Goal: Find specific page/section: Find specific page/section

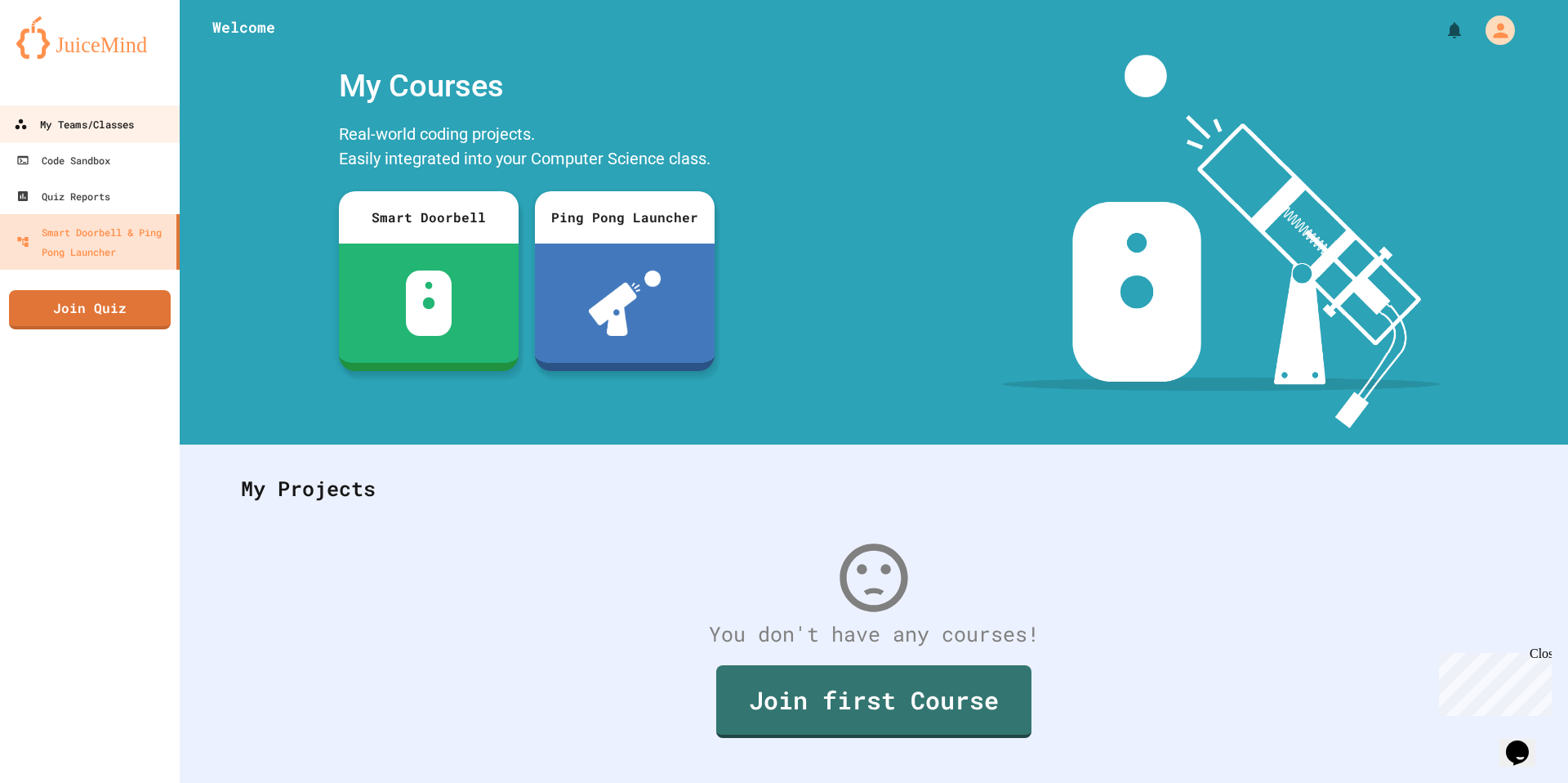
click at [145, 128] on link "My Teams/Classes" at bounding box center [90, 123] width 186 height 37
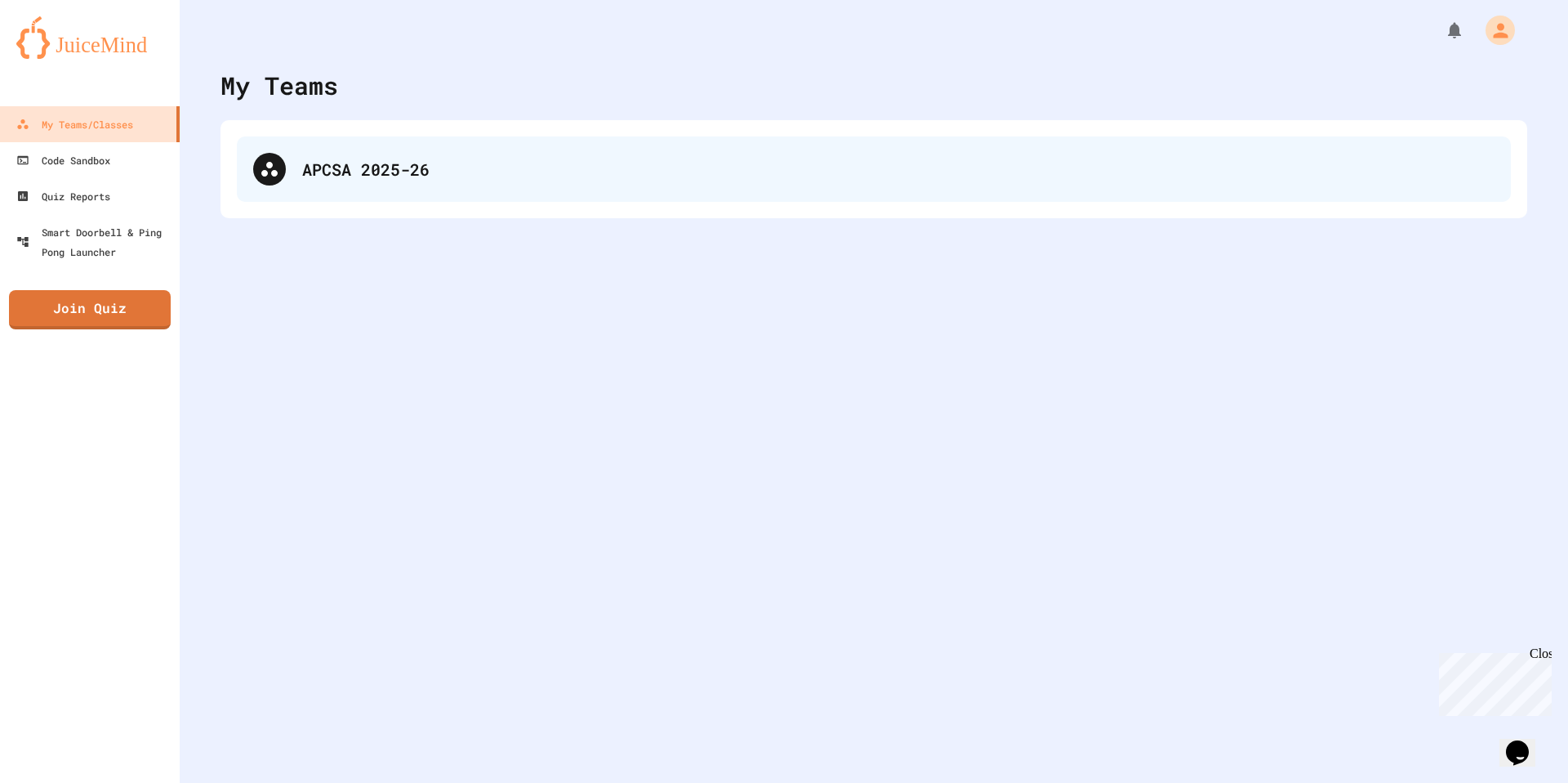
click at [435, 188] on div "APCSA 2025-26" at bounding box center [873, 169] width 1275 height 65
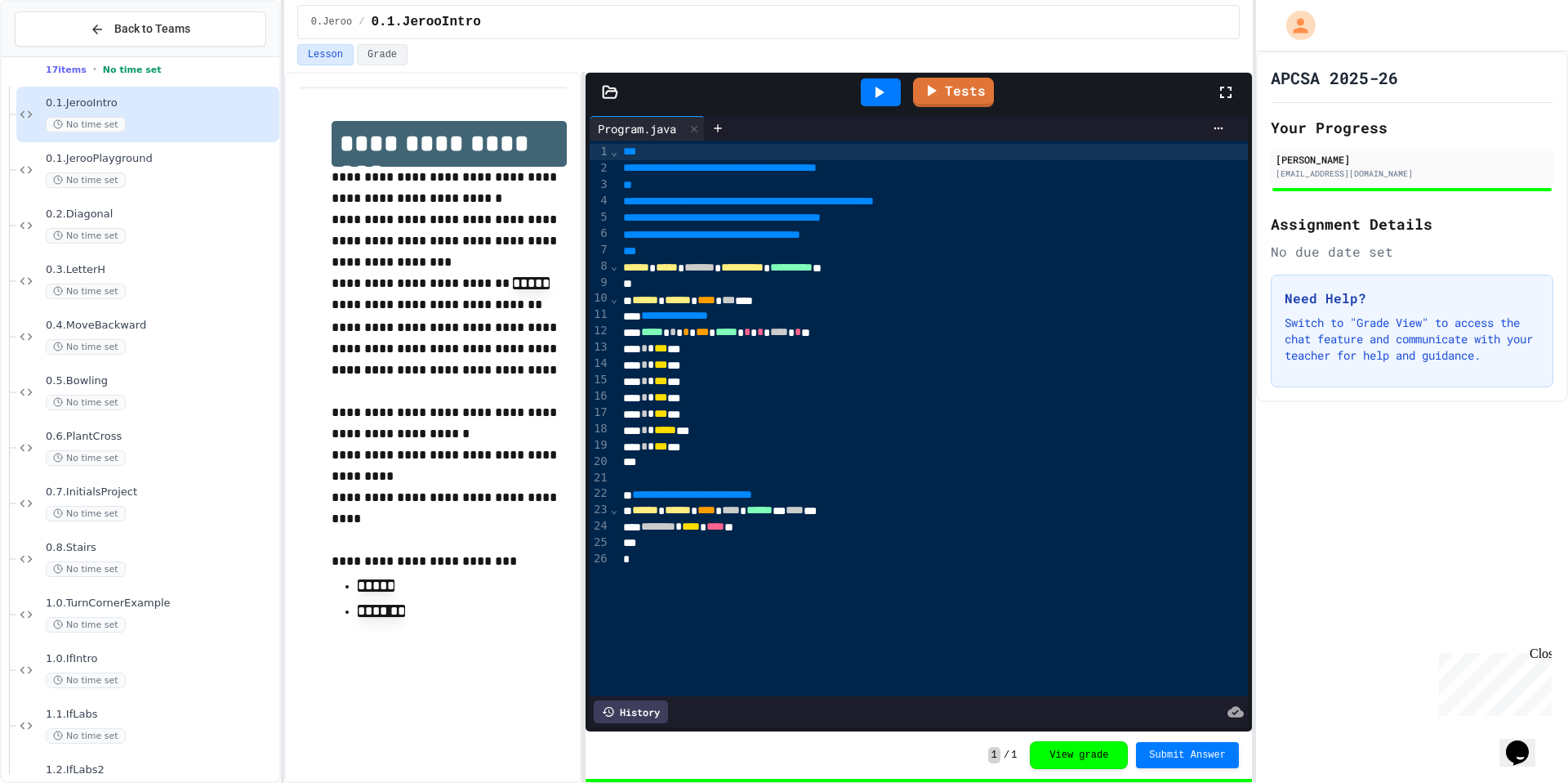
scroll to position [72, 0]
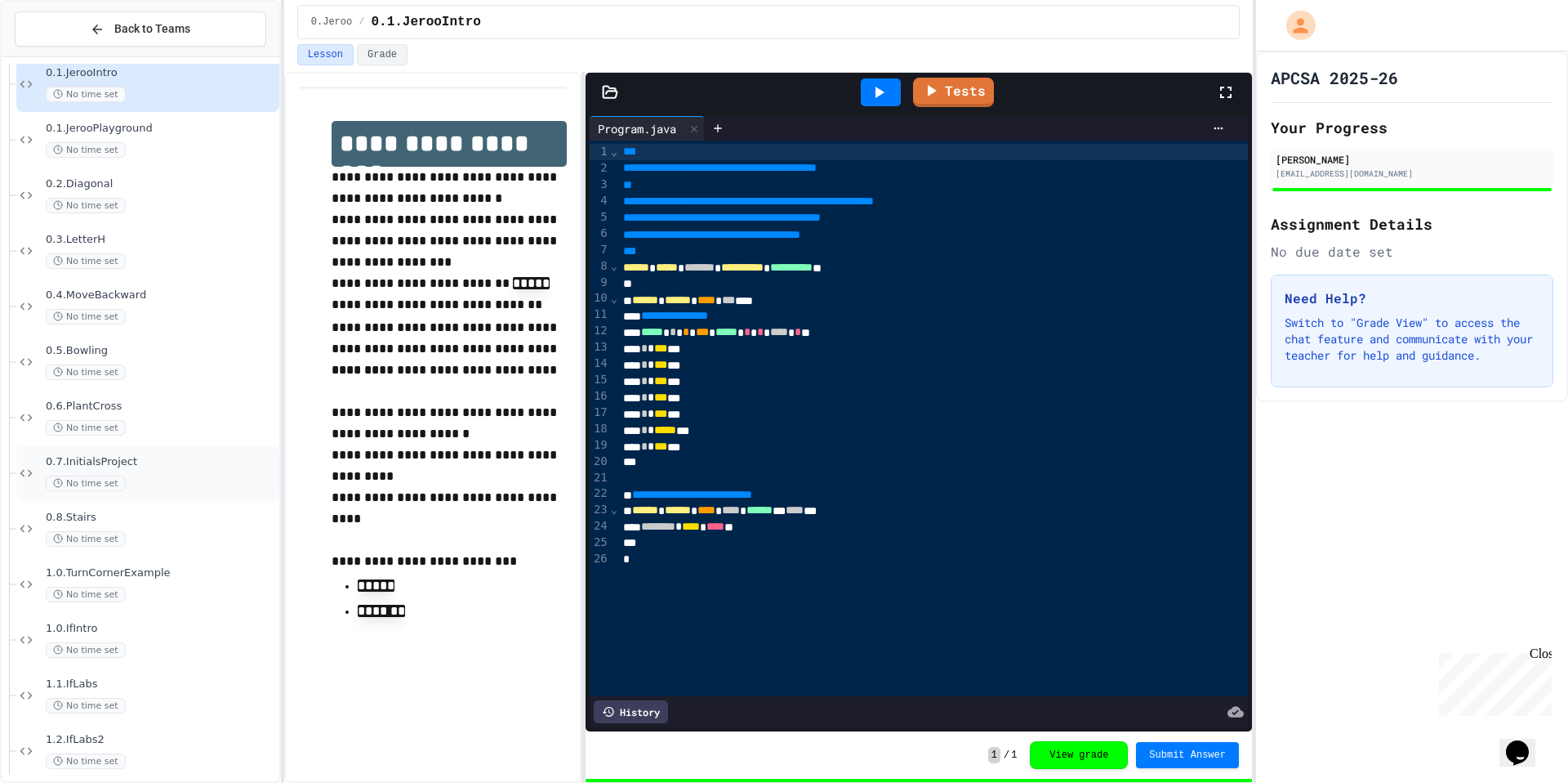
click at [145, 462] on span "0.7.InitialsProject" at bounding box center [160, 461] width 230 height 14
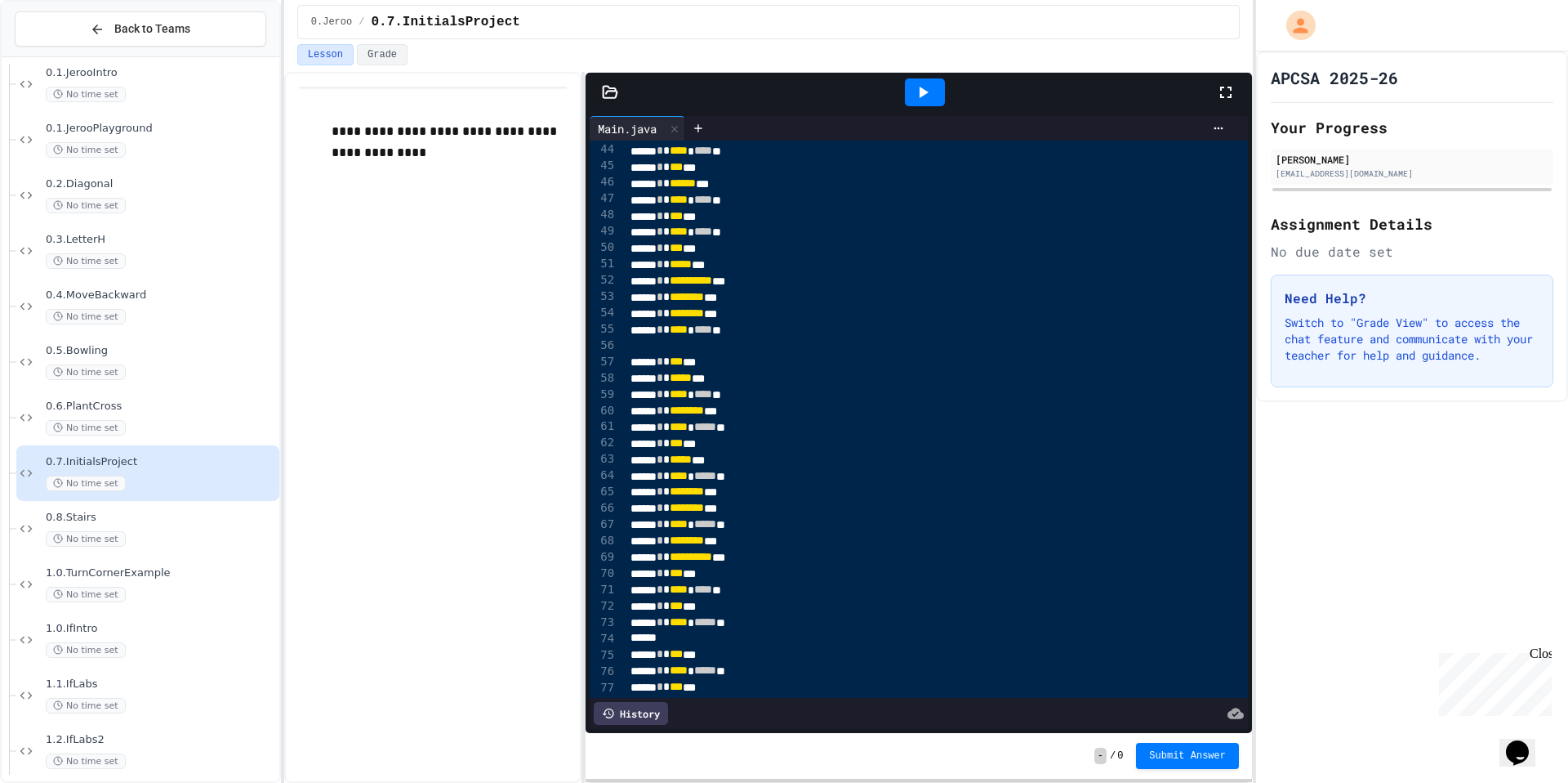
scroll to position [847, 0]
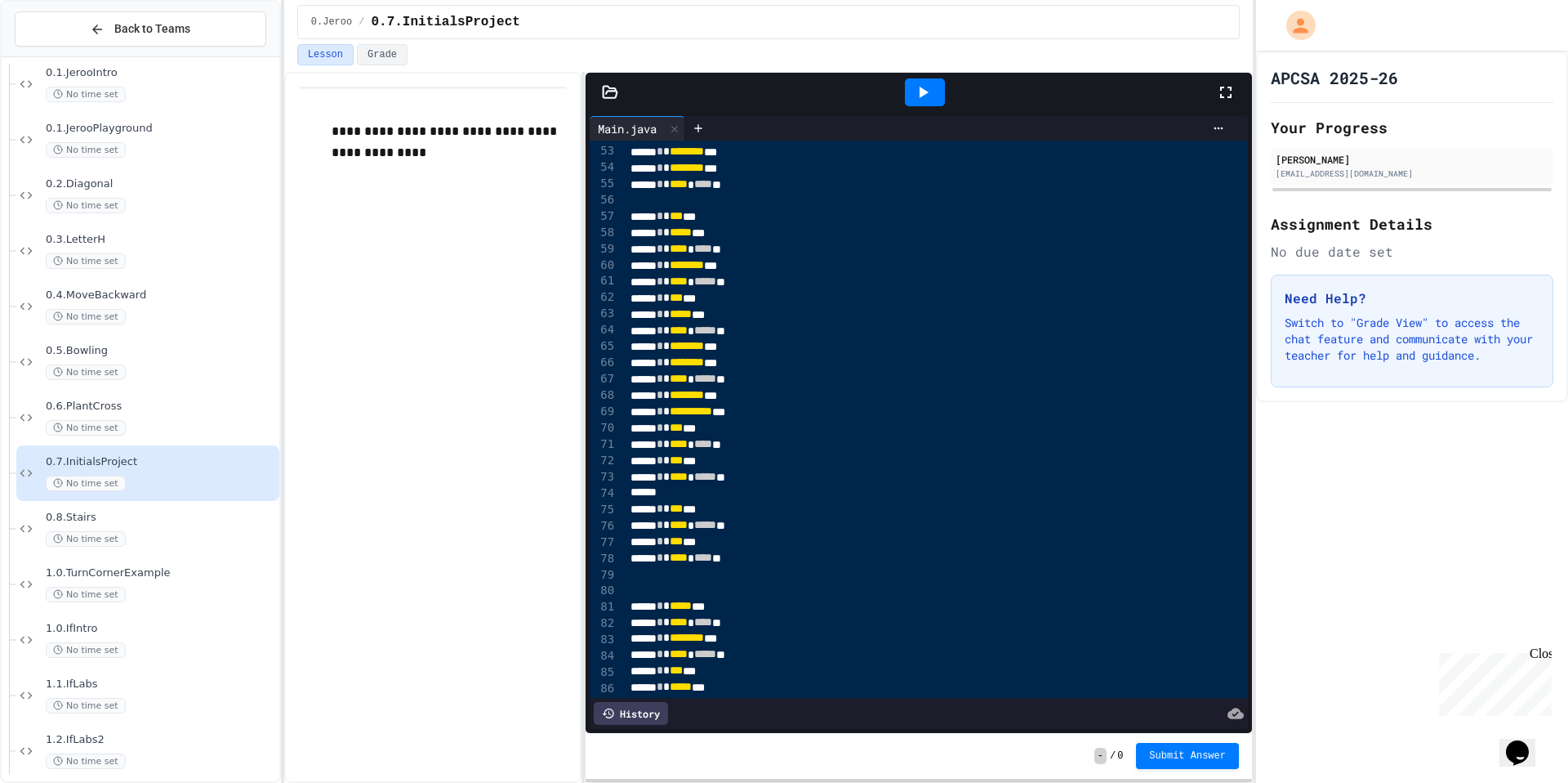
click at [919, 94] on icon at bounding box center [923, 92] width 20 height 20
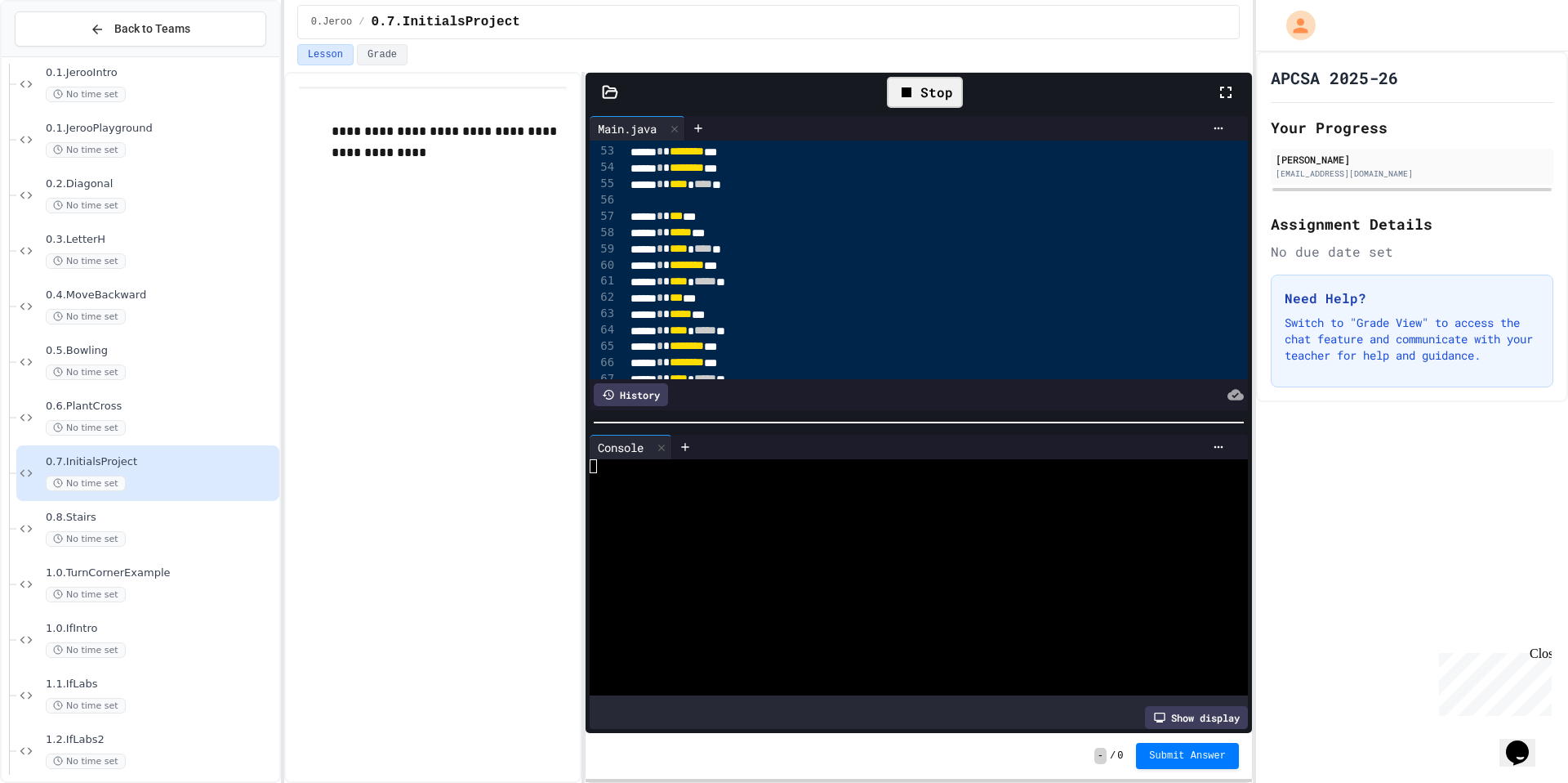
click at [1224, 92] on icon at bounding box center [1227, 92] width 20 height 20
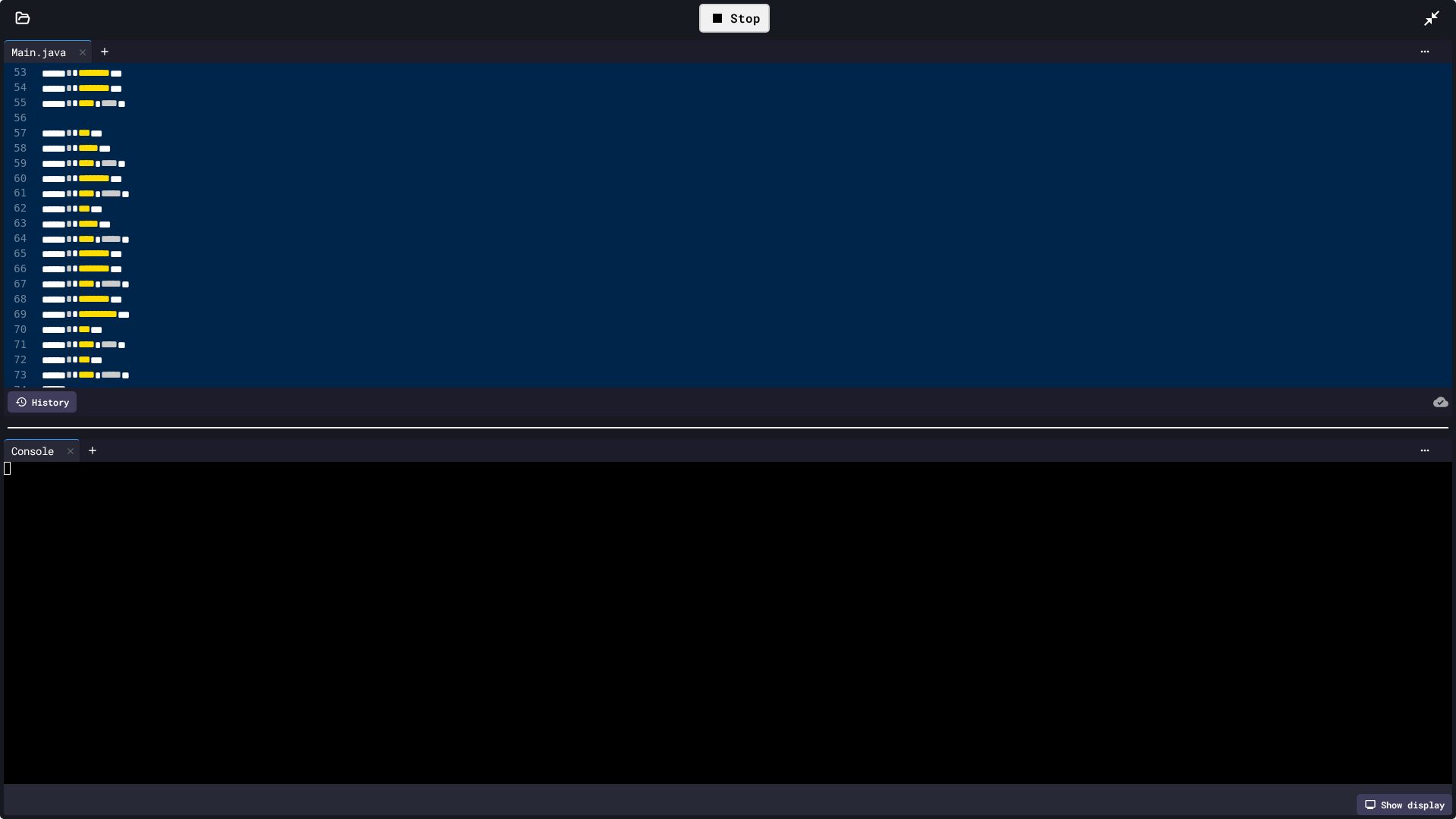
click at [1435, 14] on icon at bounding box center [1432, 18] width 15 height 15
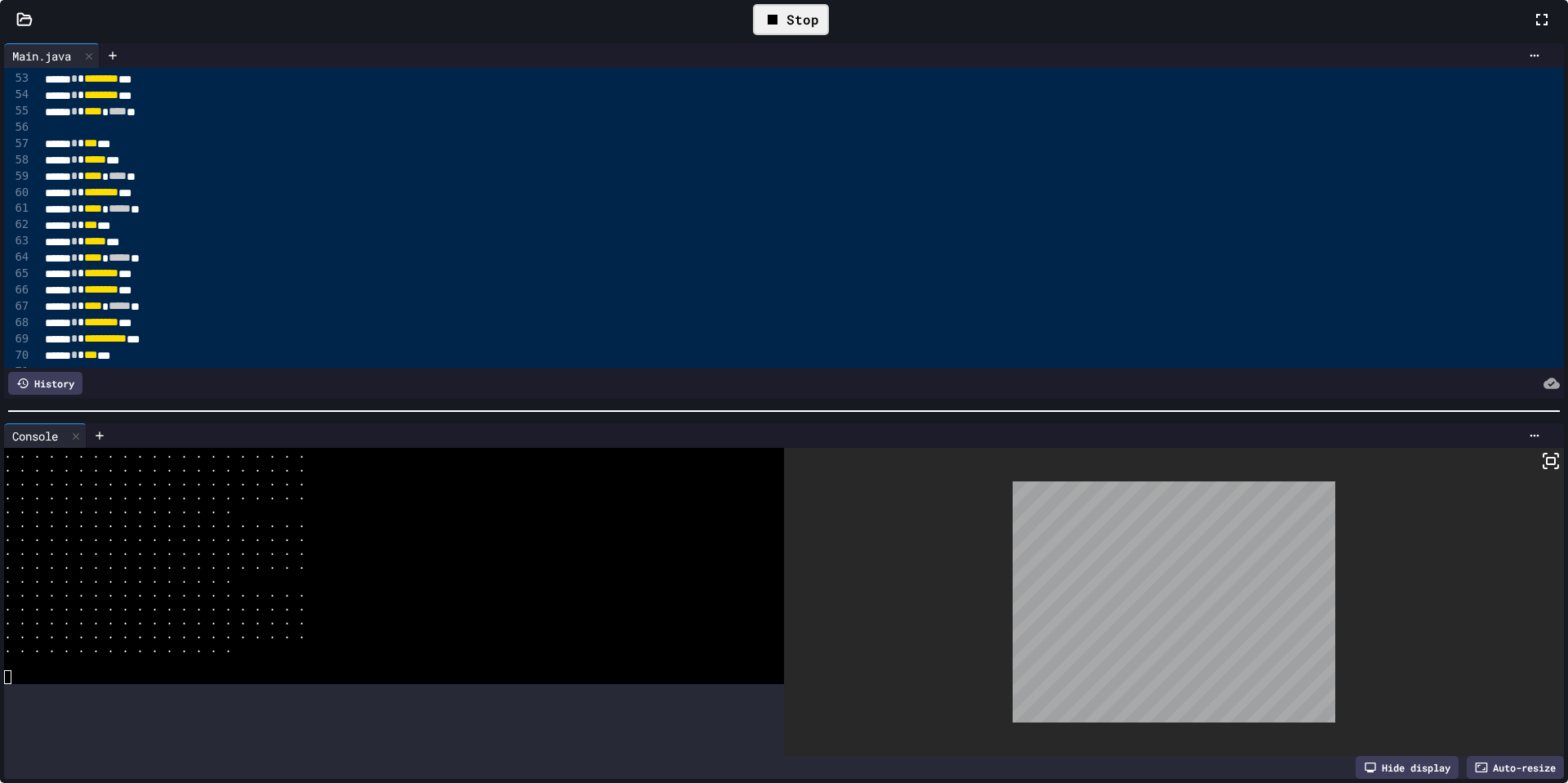
scroll to position [6737, 0]
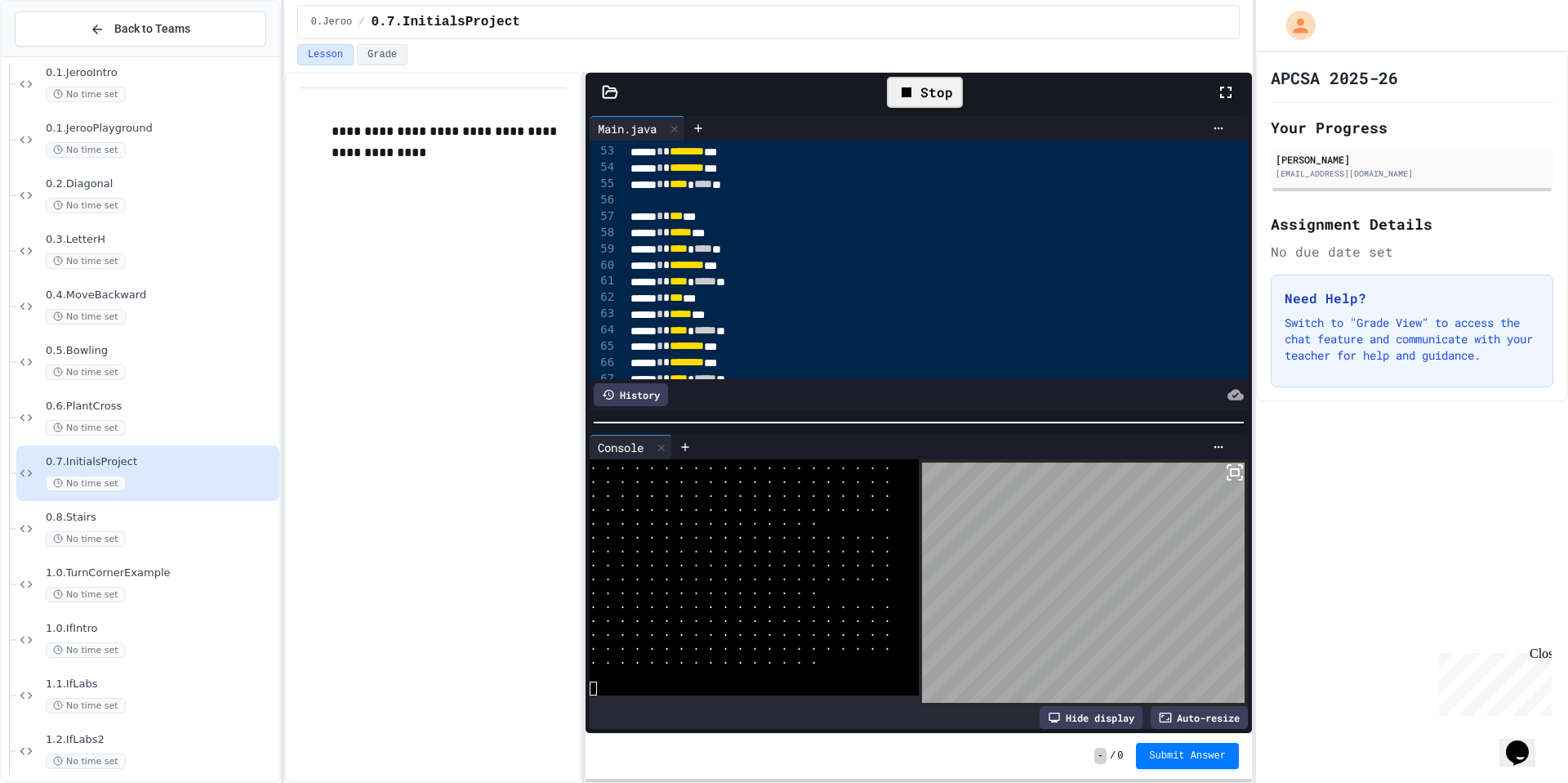
click at [409, 401] on div "**********" at bounding box center [433, 427] width 297 height 710
click at [411, 508] on div "**********" at bounding box center [433, 427] width 297 height 710
